Goal: Transaction & Acquisition: Purchase product/service

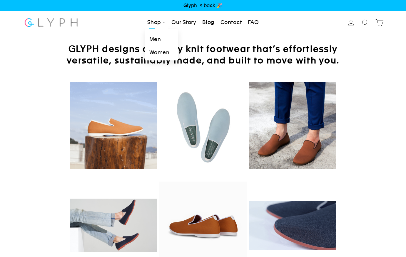
click at [154, 40] on link "Men" at bounding box center [161, 39] width 33 height 13
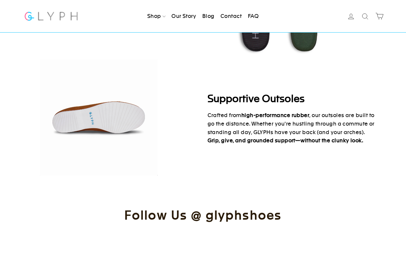
scroll to position [558, 0]
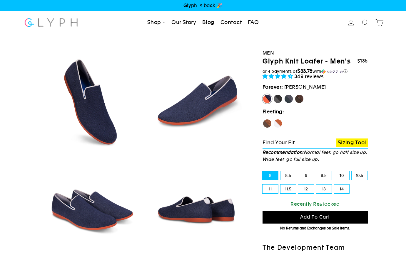
select select "highest-rating"
click at [278, 122] on label "Fox" at bounding box center [277, 123] width 9 height 9
click at [273, 119] on input "Fox" at bounding box center [273, 119] width 0 height 0
radio input "true"
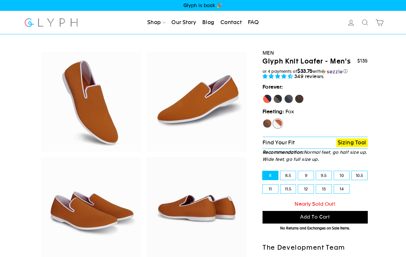
click at [290, 186] on label "11.5" at bounding box center [288, 189] width 16 height 9
click at [280, 185] on input "11.5" at bounding box center [280, 185] width 0 height 0
radio input "true"
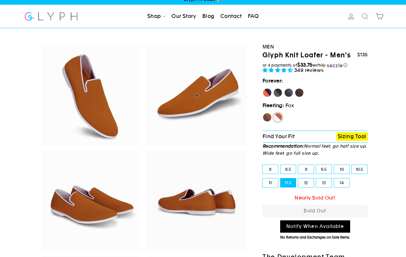
scroll to position [8, 0]
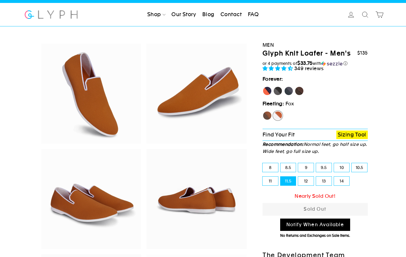
click at [266, 113] on label "Hawk" at bounding box center [266, 115] width 9 height 9
click at [263, 111] on input "Hawk" at bounding box center [262, 111] width 0 height 0
radio input "true"
